Goal: Navigation & Orientation: Find specific page/section

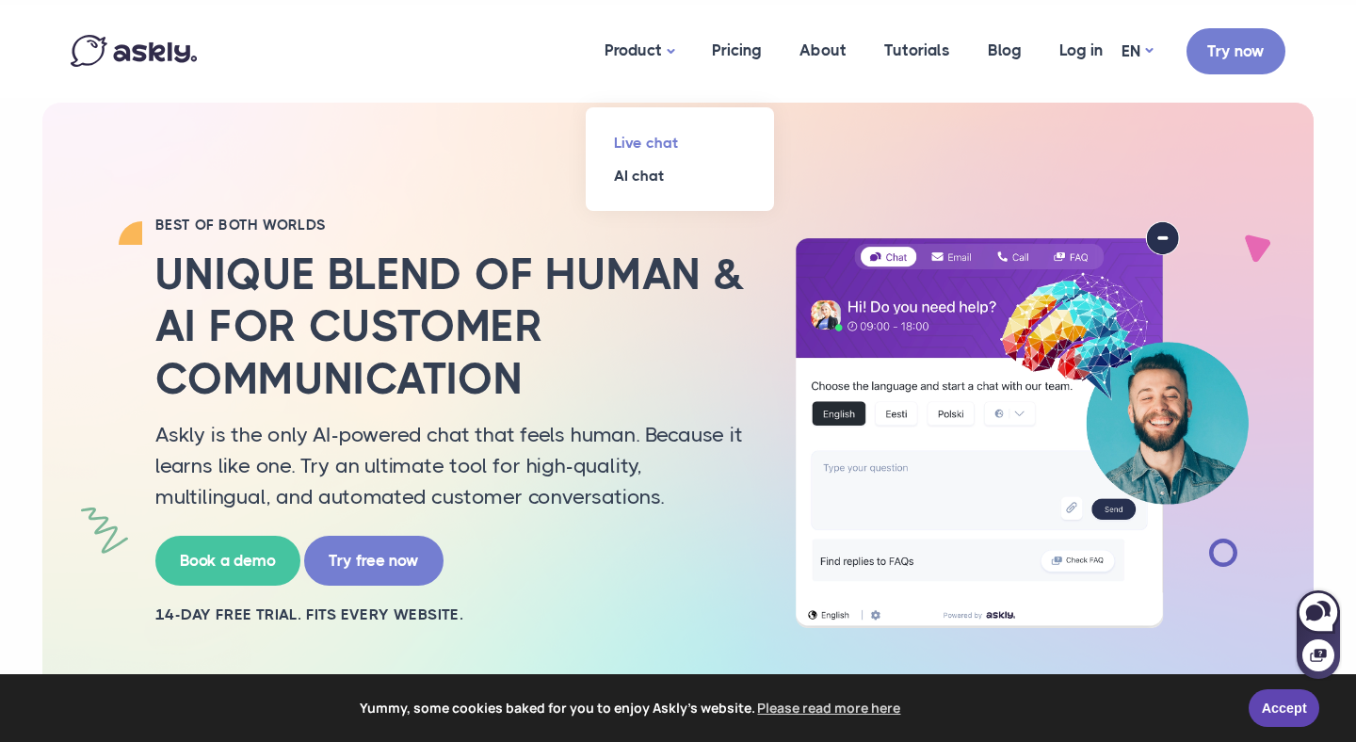
click at [647, 139] on link "Live chat" at bounding box center [680, 142] width 188 height 33
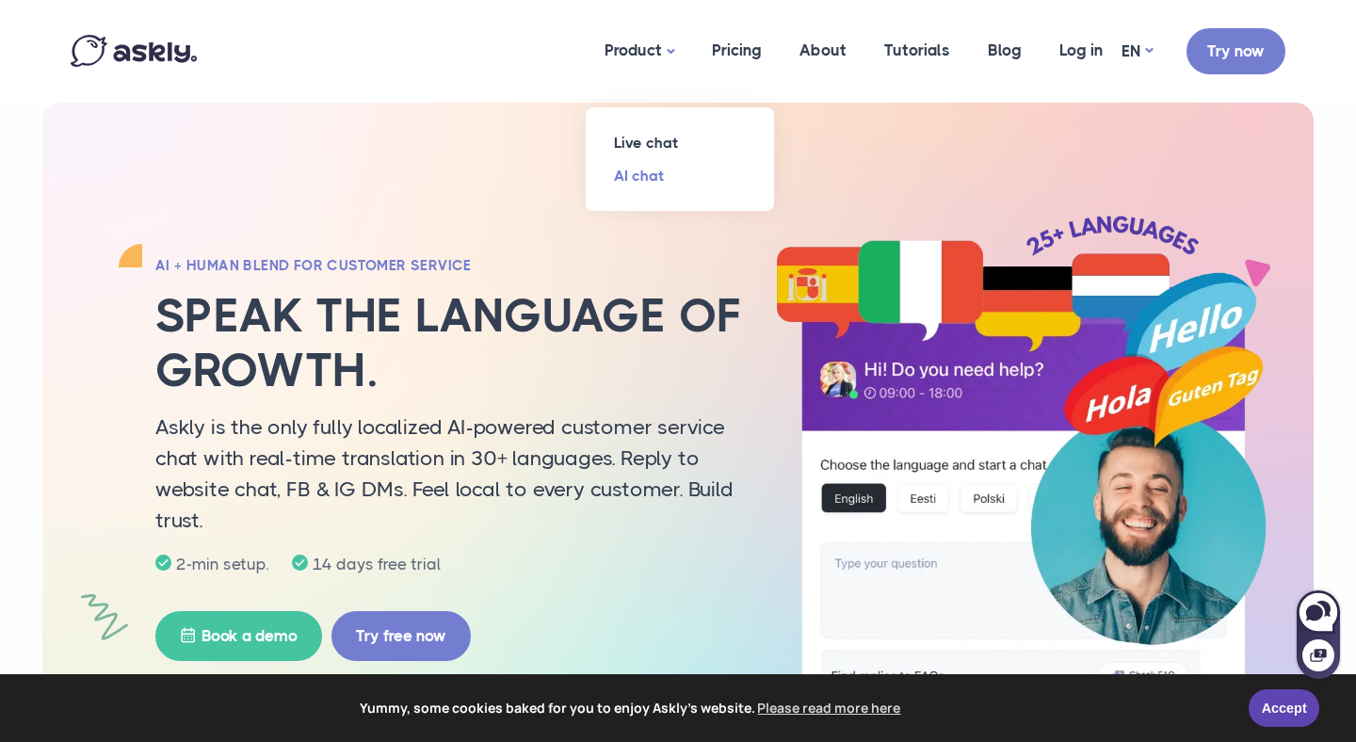
click at [662, 171] on link "AI chat" at bounding box center [680, 175] width 188 height 33
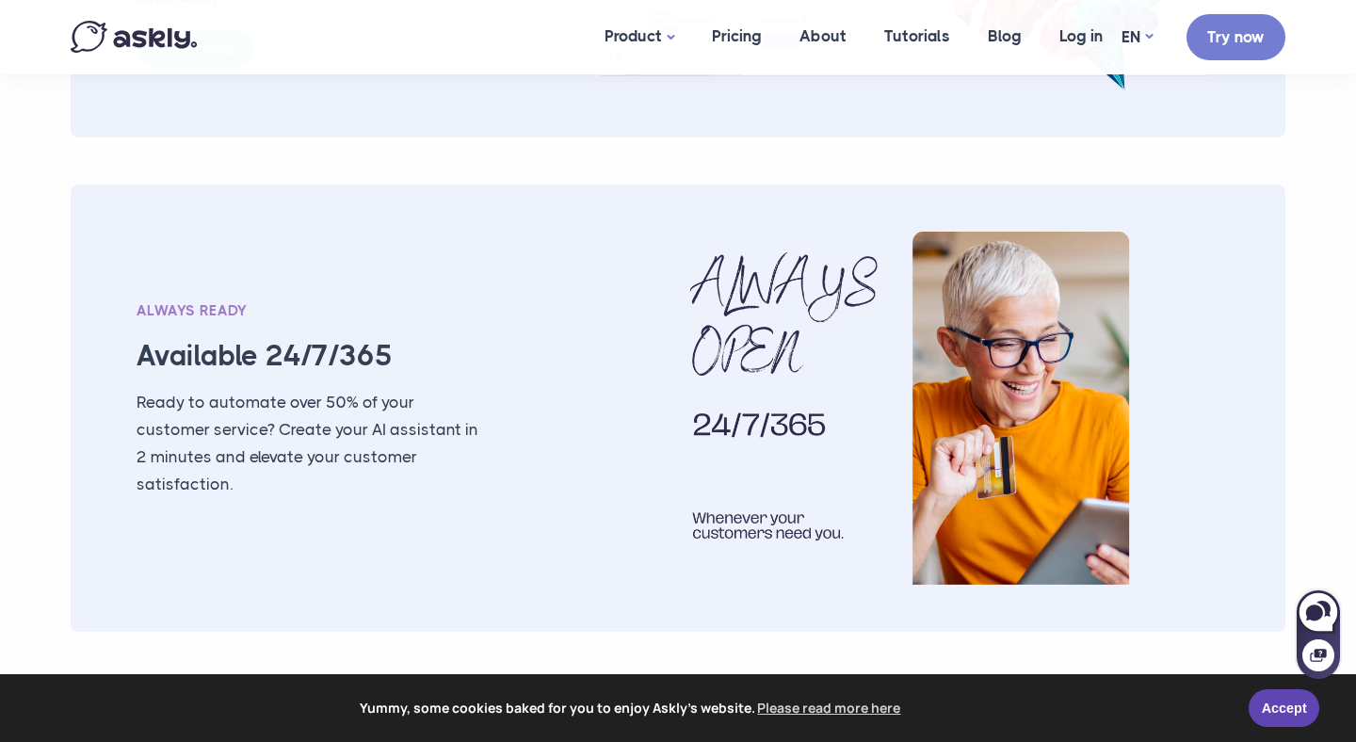
scroll to position [3273, 0]
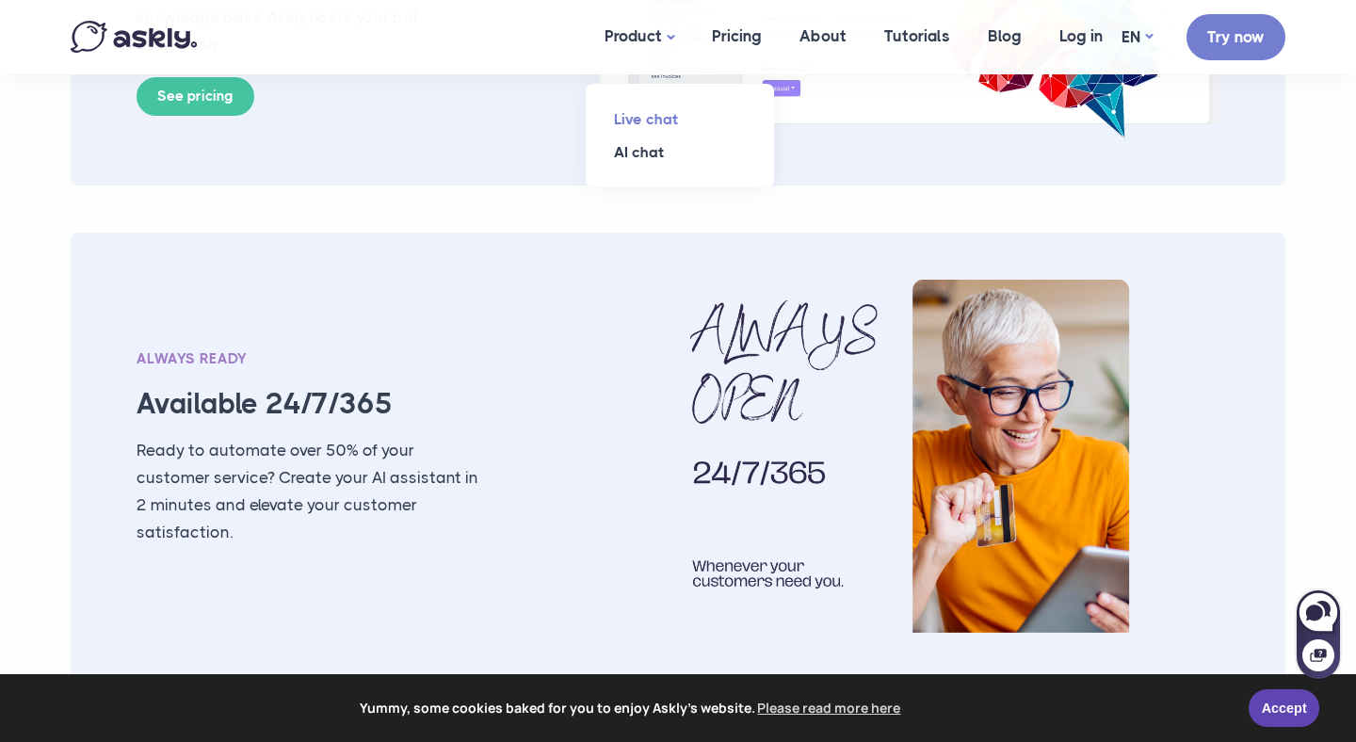
click at [656, 117] on link "Live chat" at bounding box center [680, 119] width 188 height 33
